Goal: Navigation & Orientation: Find specific page/section

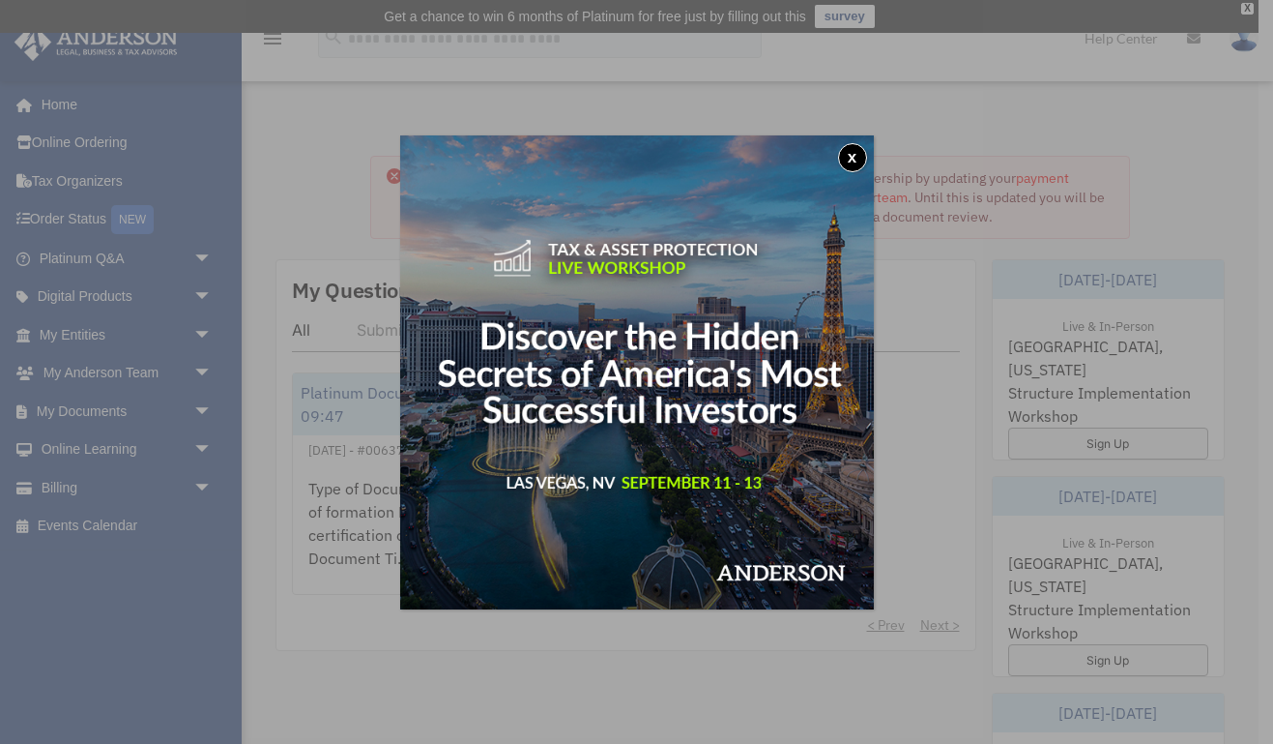
click at [839, 151] on button "x" at bounding box center [852, 157] width 29 height 29
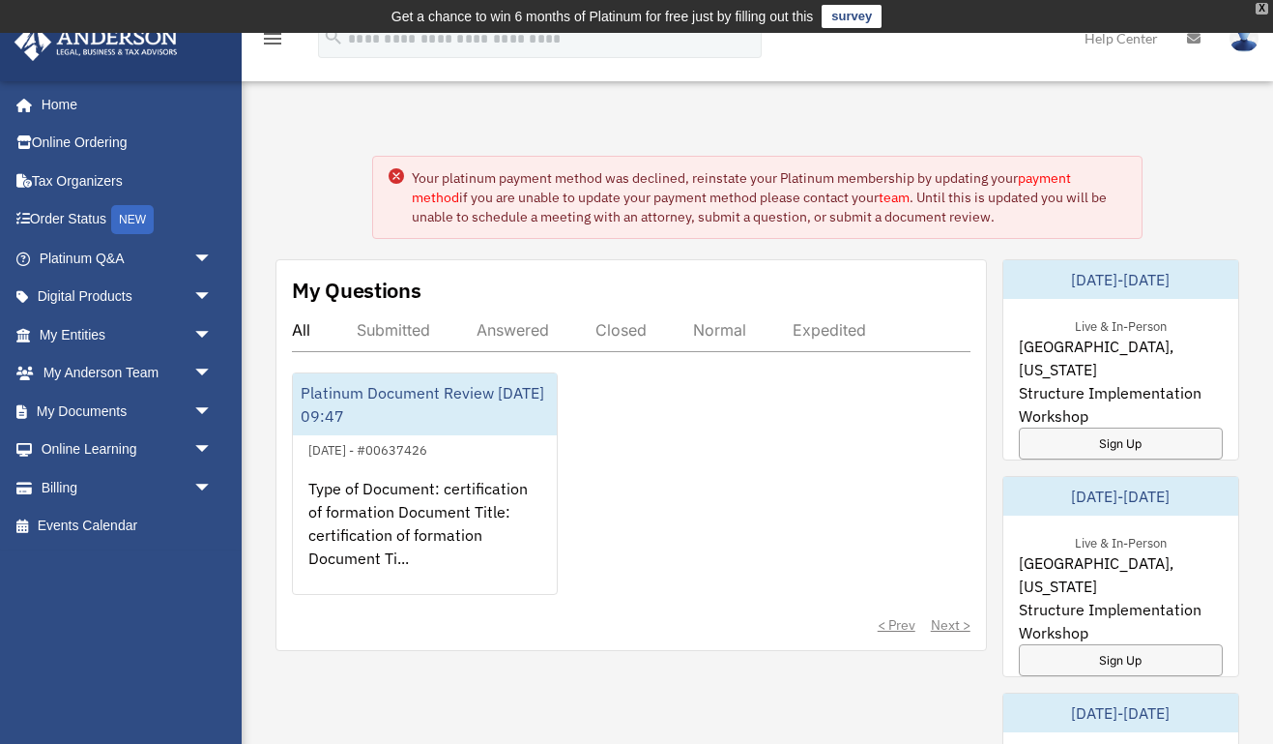
click at [1262, 7] on div "X" at bounding box center [1262, 9] width 13 height 12
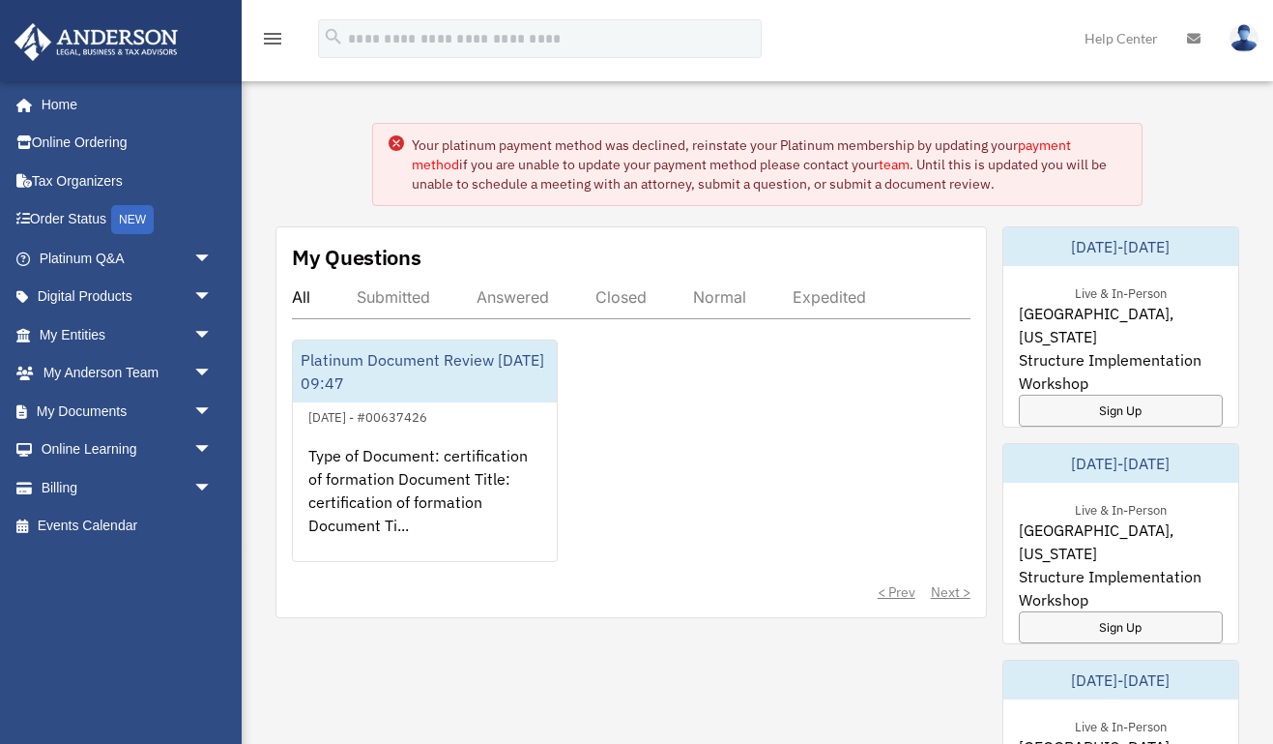
click at [1128, 37] on link "Help Center" at bounding box center [1121, 38] width 102 height 76
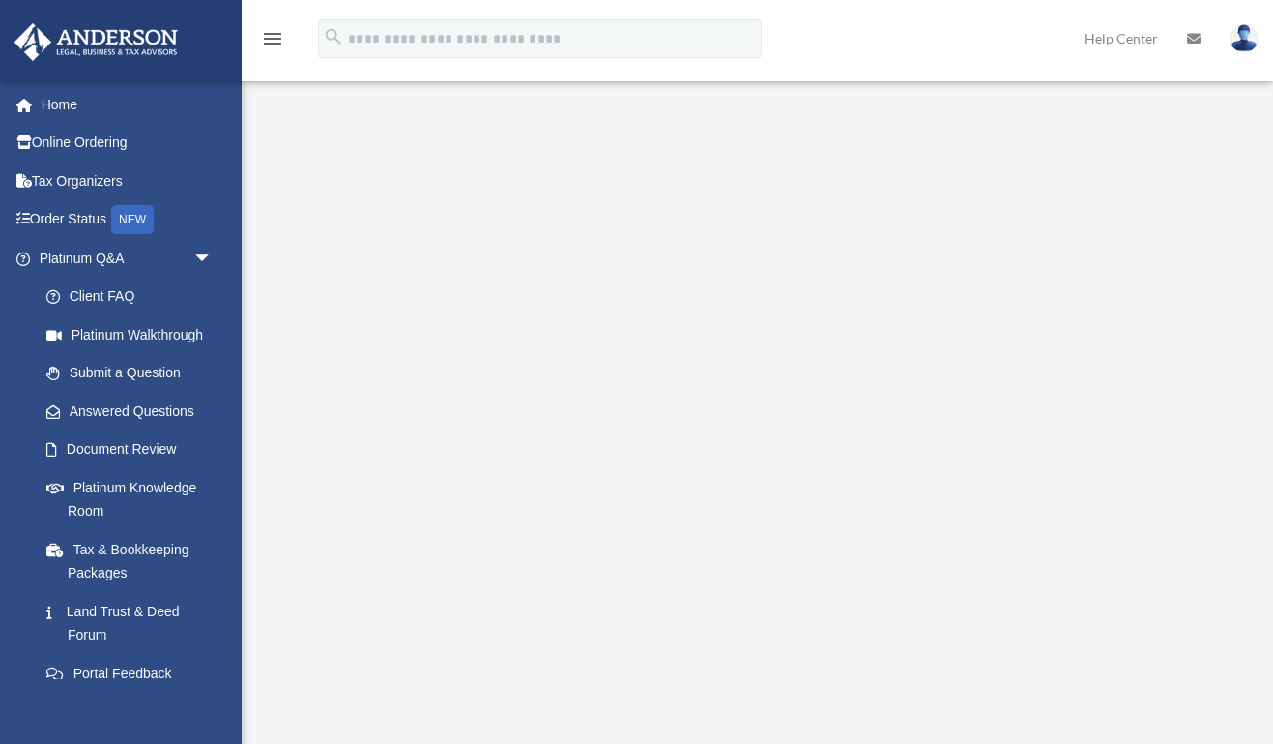
scroll to position [408, 0]
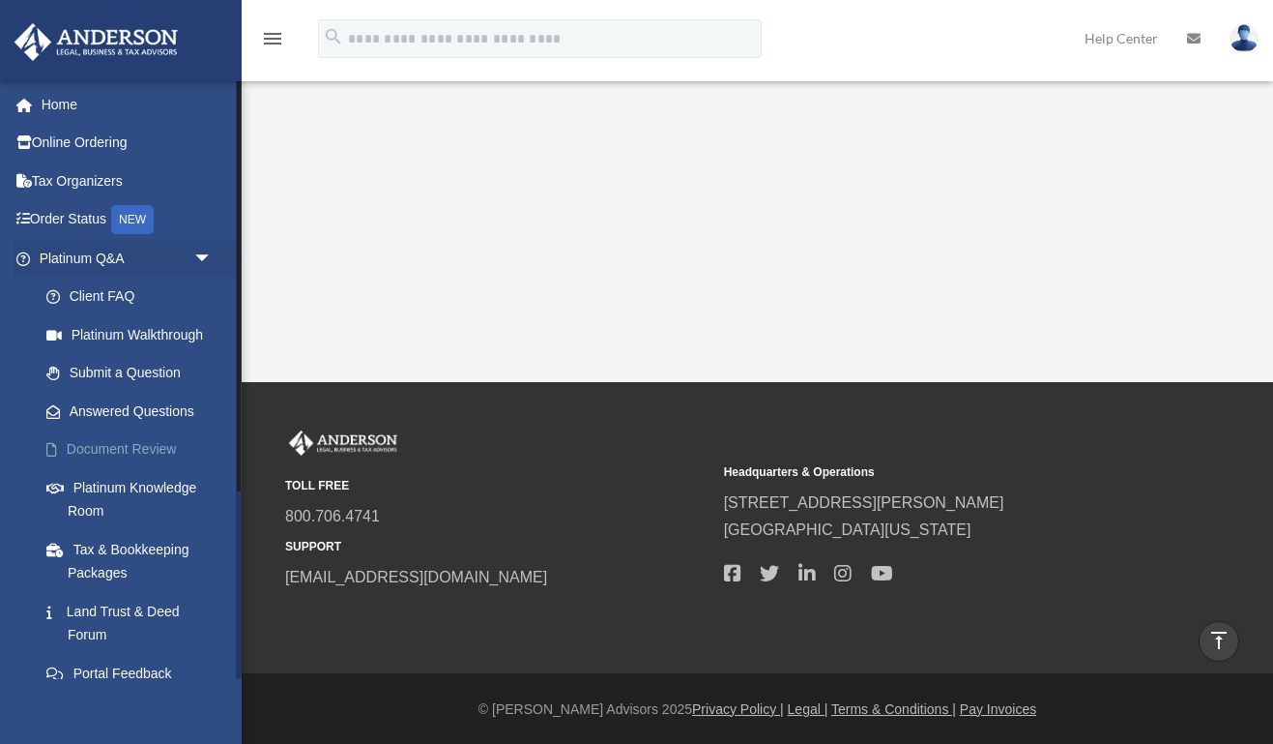
click at [57, 449] on span at bounding box center [62, 450] width 10 height 14
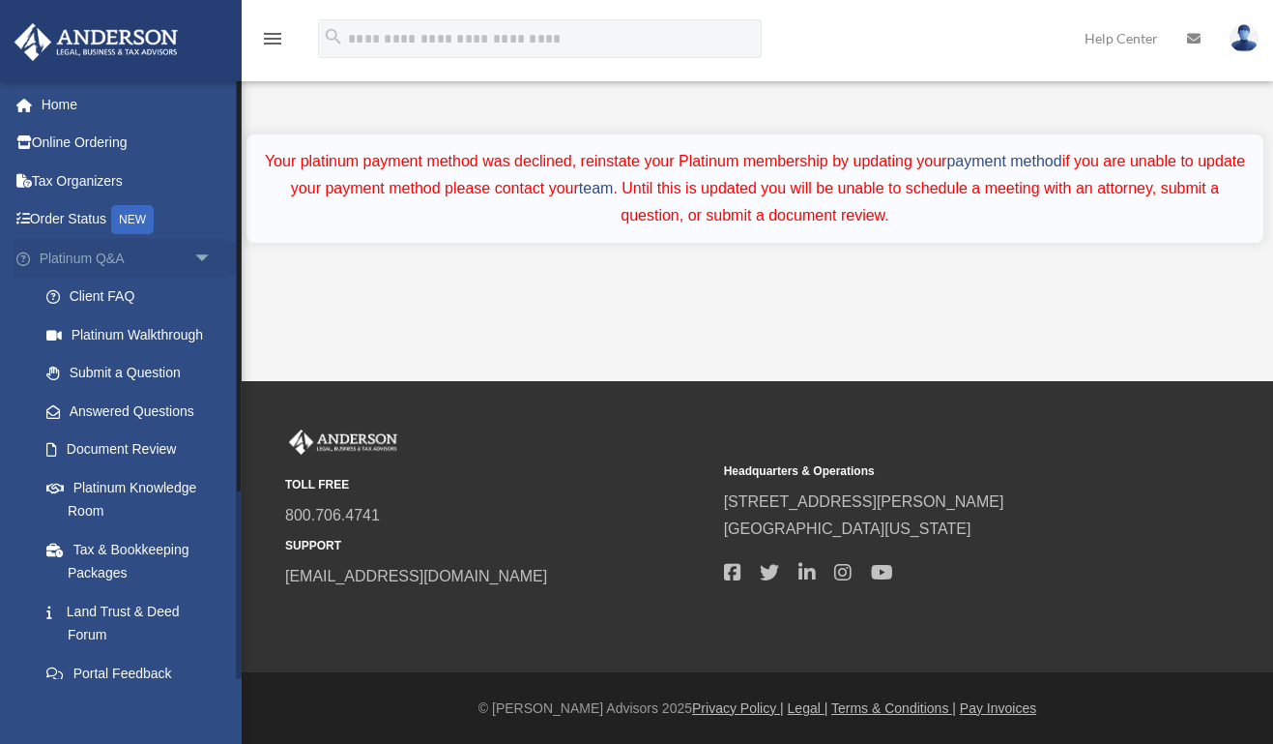
click at [201, 253] on span "arrow_drop_down" at bounding box center [212, 259] width 39 height 40
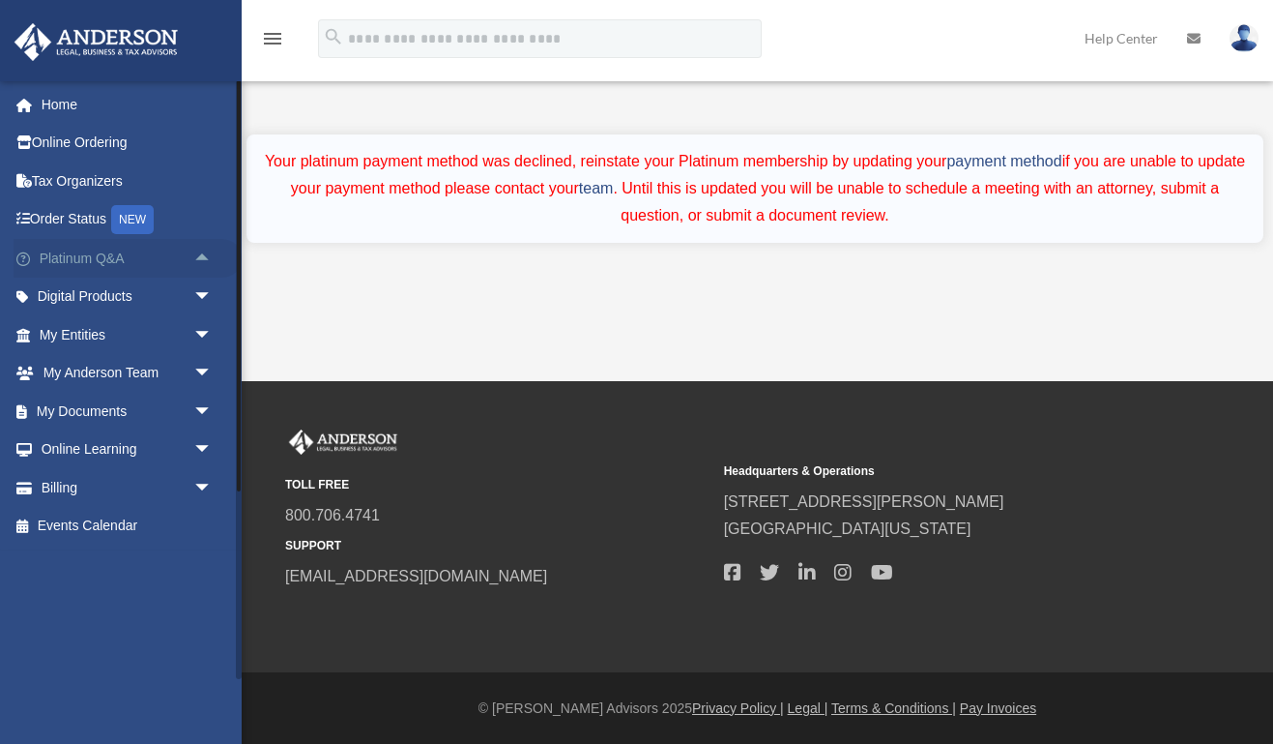
click at [201, 253] on span "arrow_drop_up" at bounding box center [212, 259] width 39 height 40
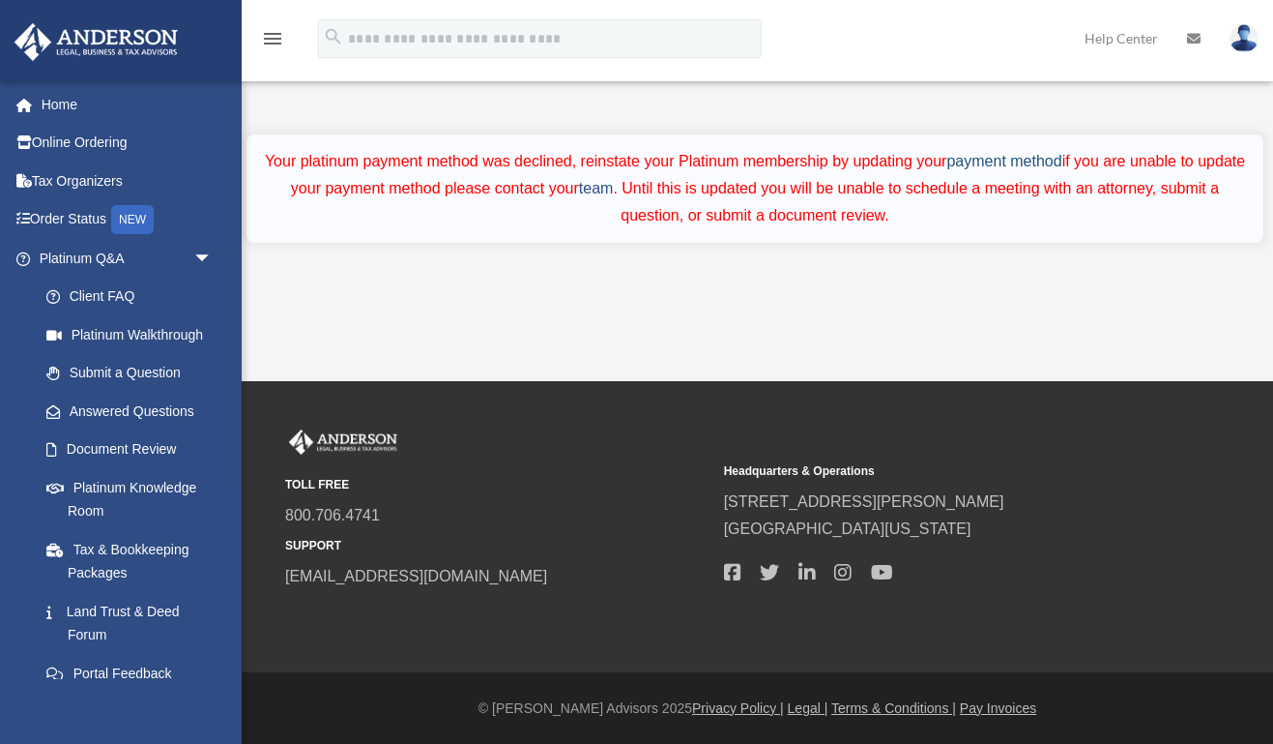
click at [1002, 163] on link "payment method" at bounding box center [1004, 161] width 115 height 16
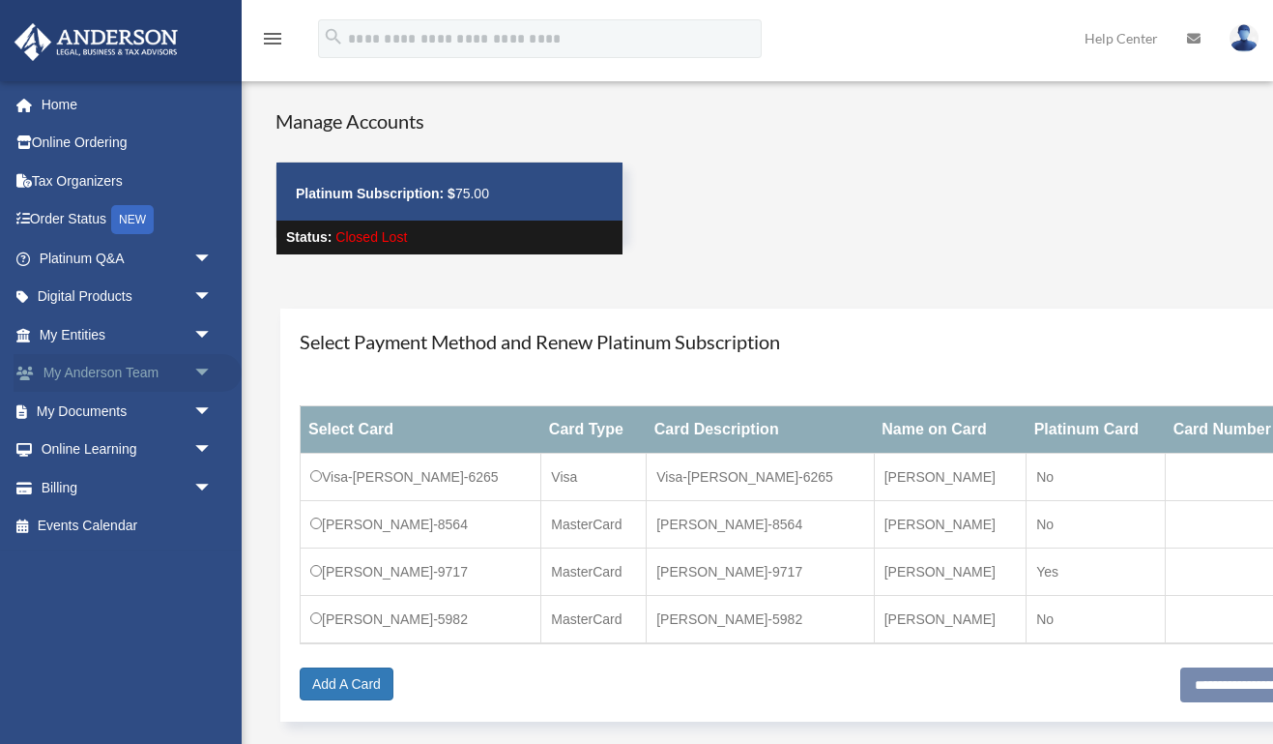
click at [205, 366] on span "arrow_drop_down" at bounding box center [212, 374] width 39 height 40
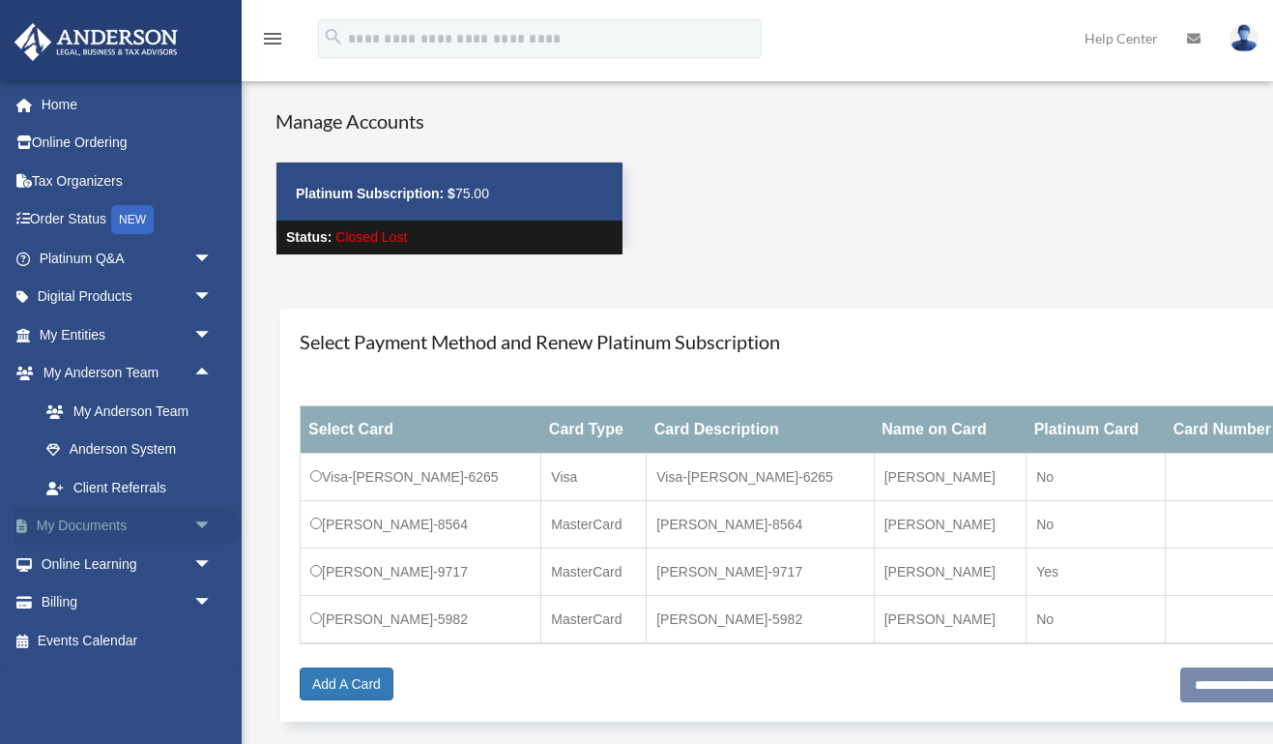
click at [104, 521] on link "My Documents arrow_drop_down" at bounding box center [128, 526] width 228 height 39
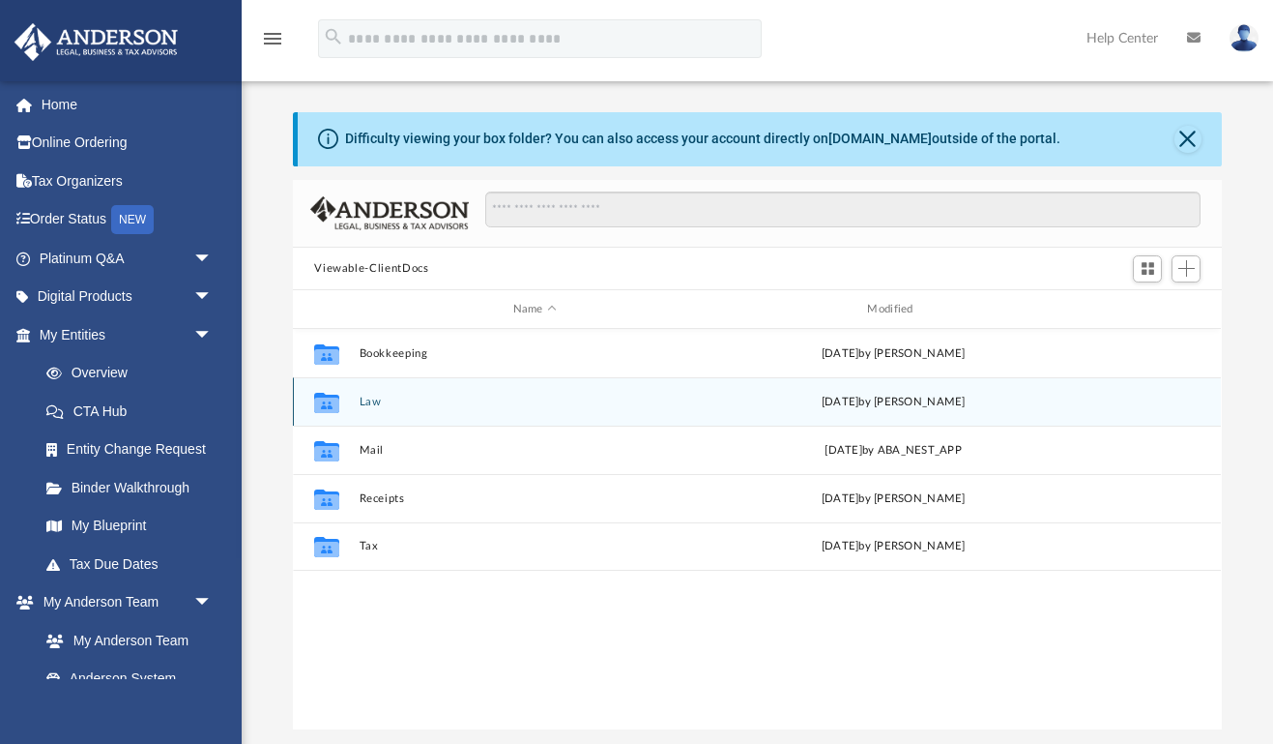
scroll to position [1, 1]
click at [364, 399] on button "Law" at bounding box center [535, 401] width 351 height 13
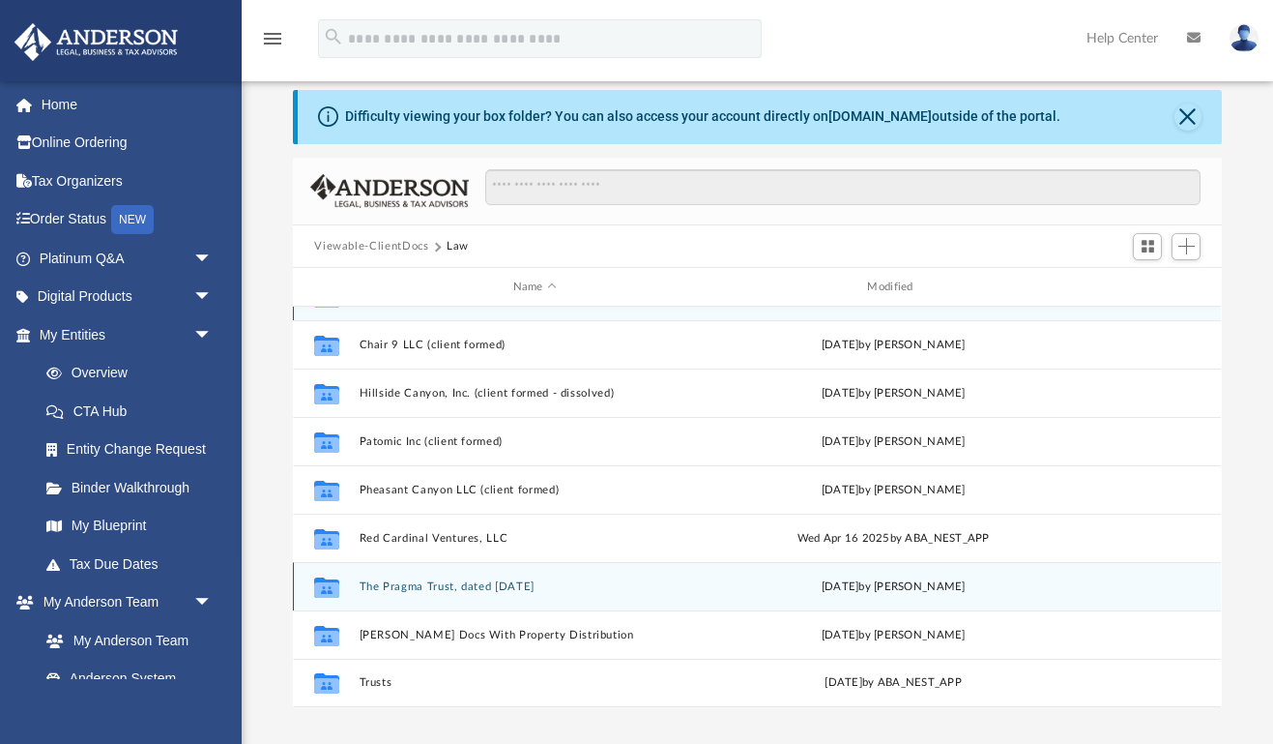
scroll to position [26, 0]
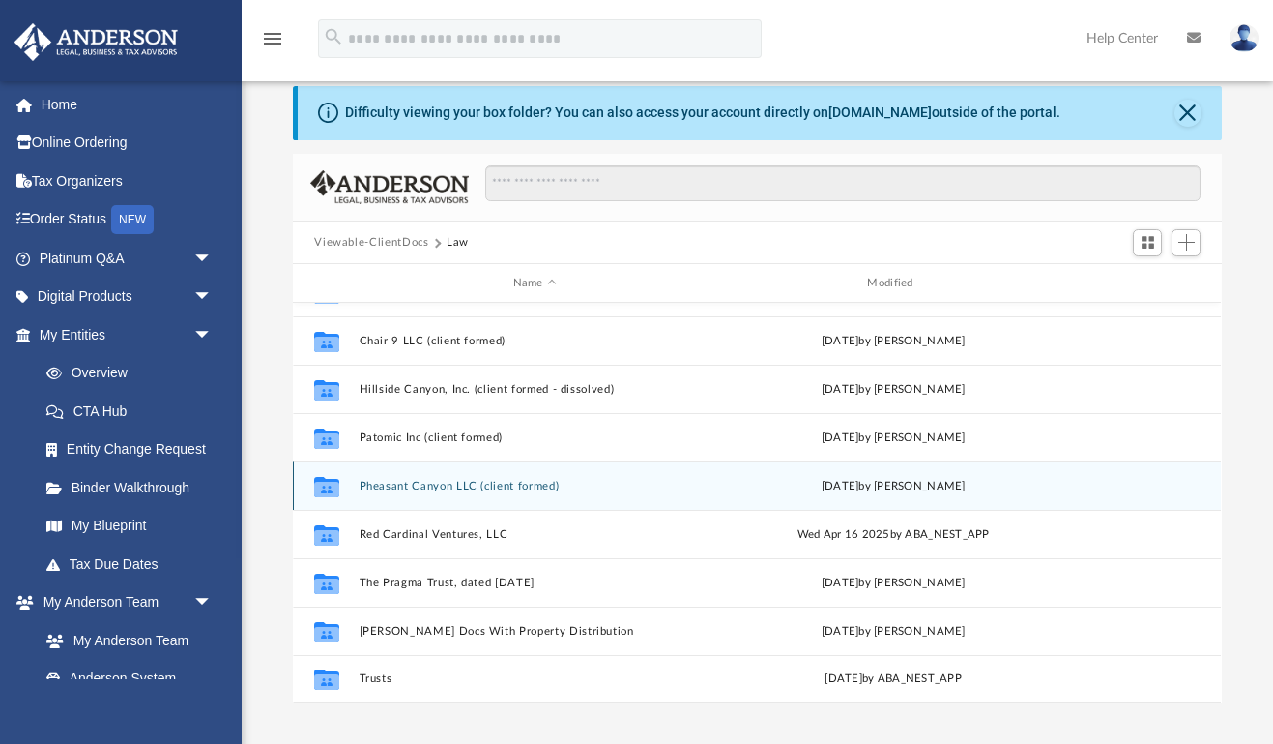
click at [422, 482] on button "Pheasant Canyon LLC (client formed)" at bounding box center [535, 486] width 351 height 13
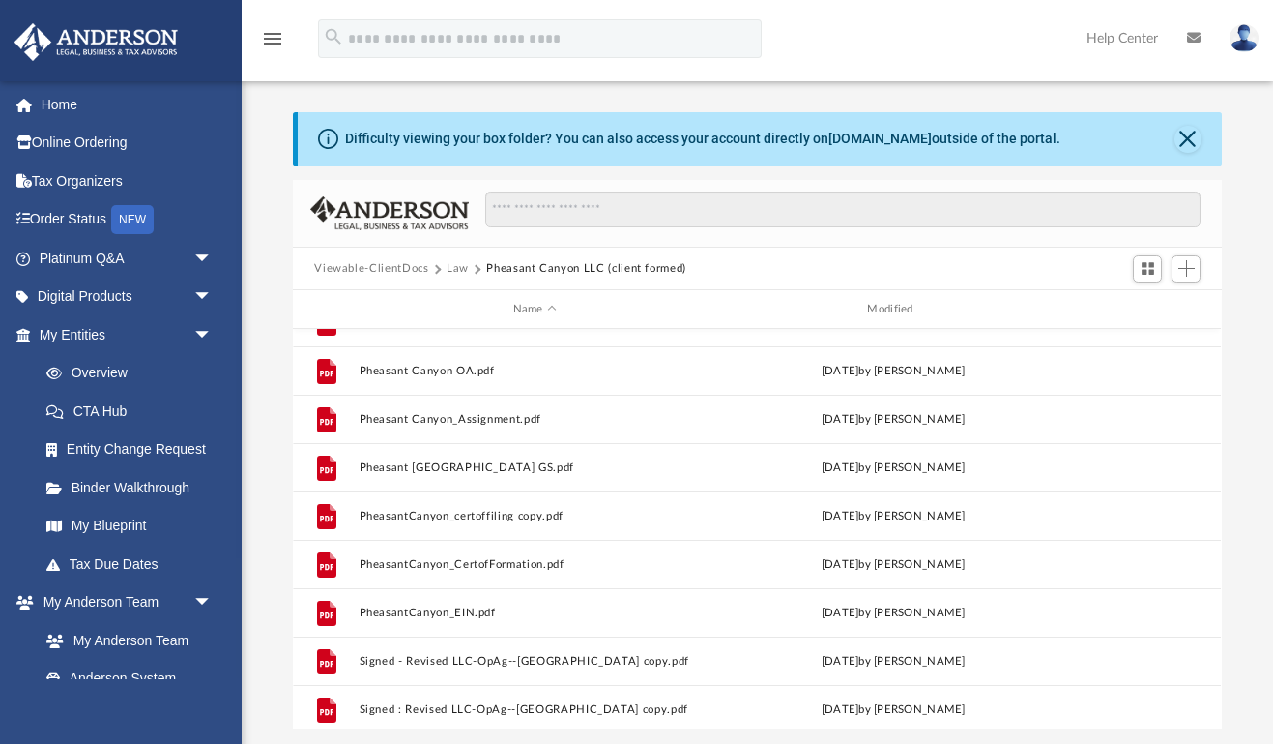
scroll to position [0, 0]
